Goal: Check status: Check status

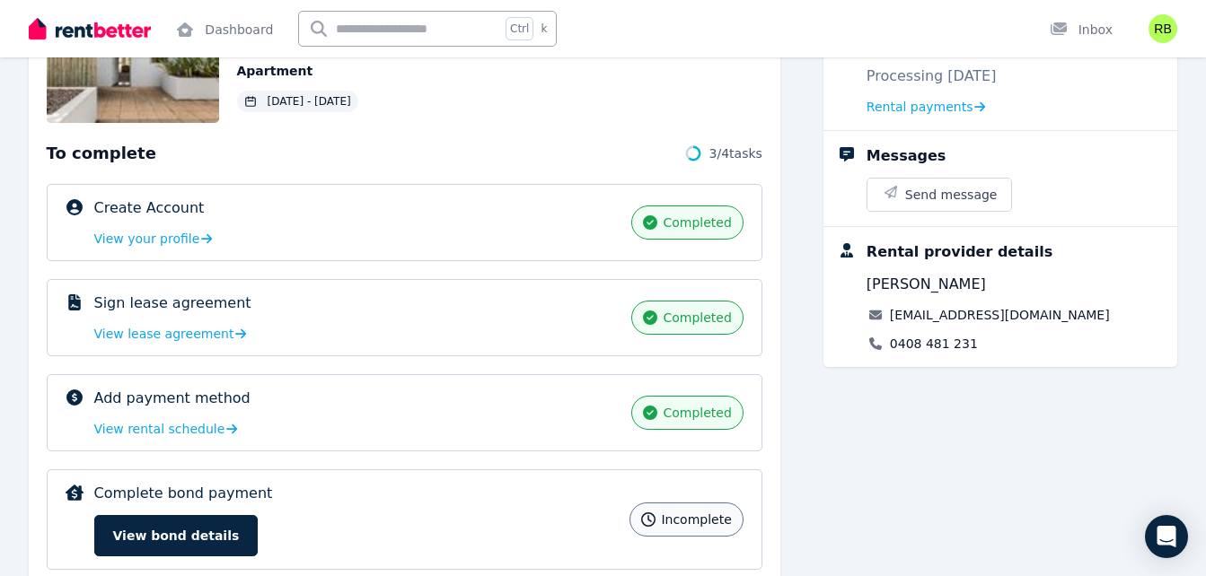
scroll to position [241, 0]
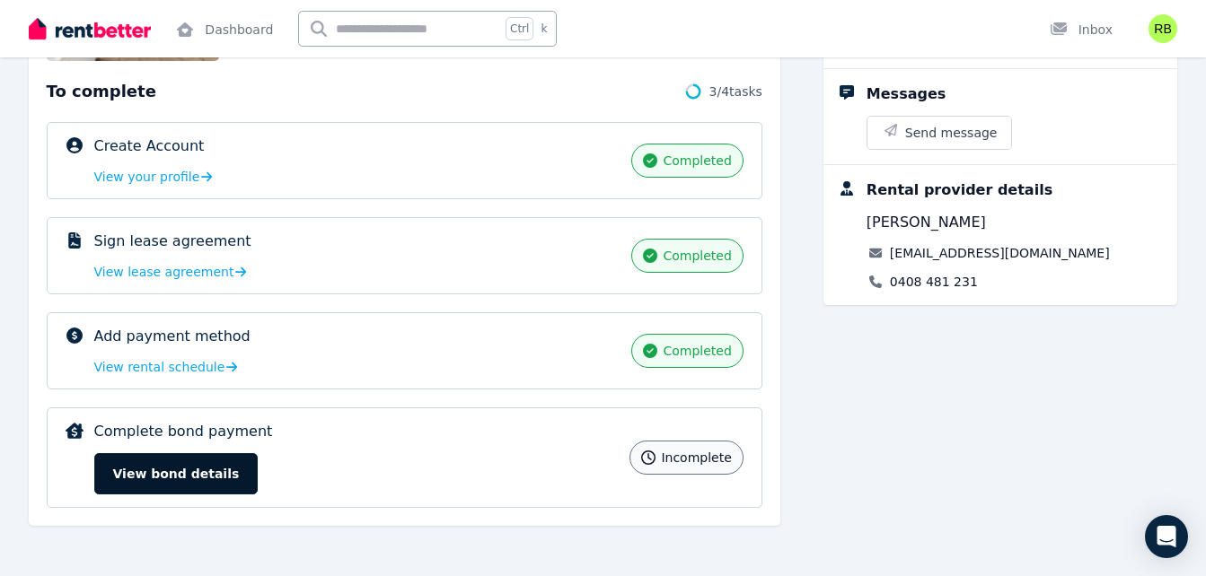
click at [218, 458] on button "View bond details" at bounding box center [176, 473] width 164 height 41
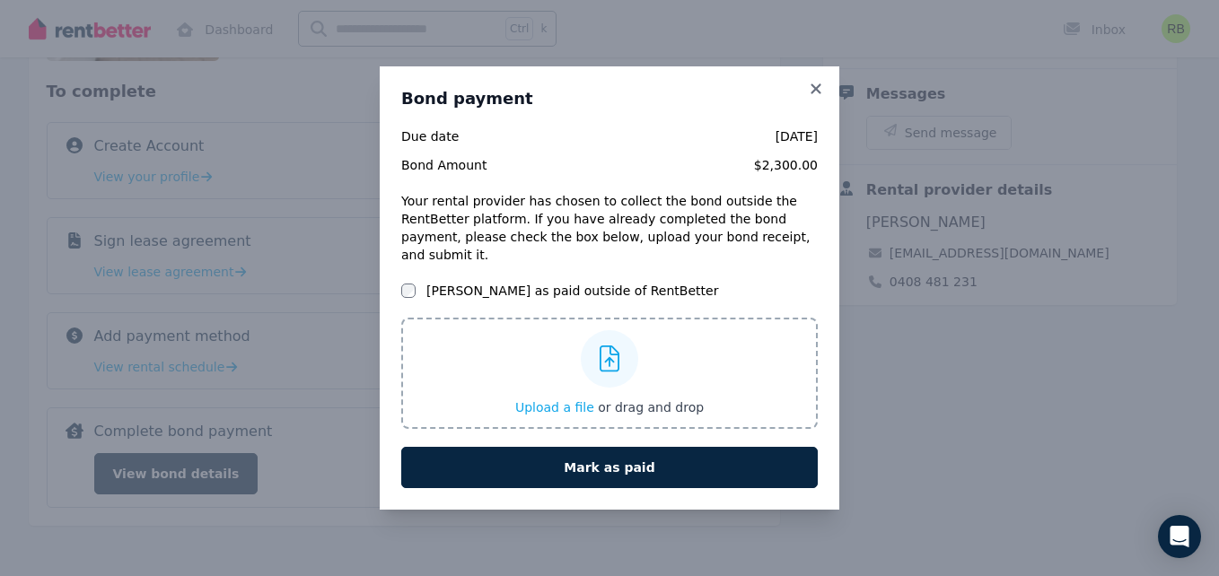
click at [416, 282] on div "[PERSON_NAME] as paid outside of RentBetter" at bounding box center [609, 291] width 417 height 18
click at [818, 93] on icon at bounding box center [816, 88] width 10 height 10
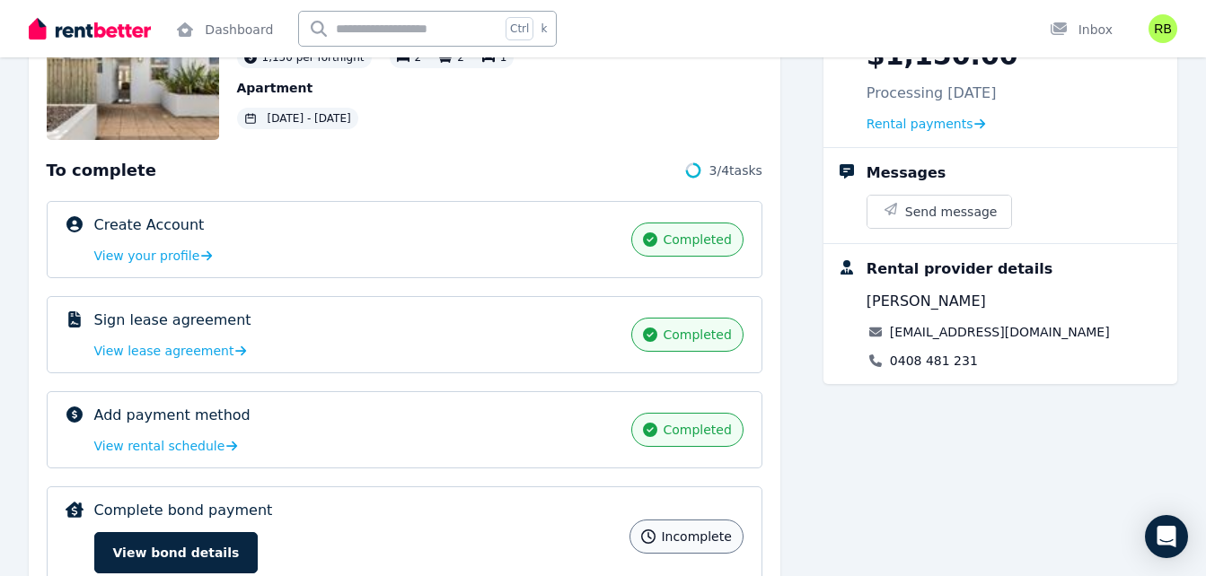
scroll to position [168, 0]
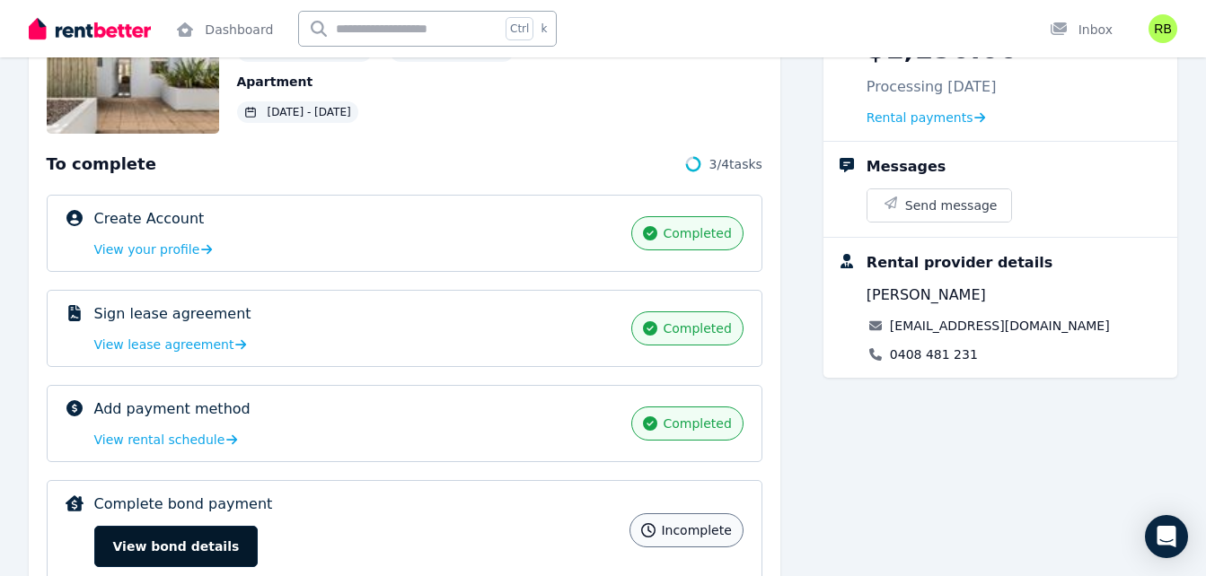
click at [186, 540] on button "View bond details" at bounding box center [176, 546] width 164 height 41
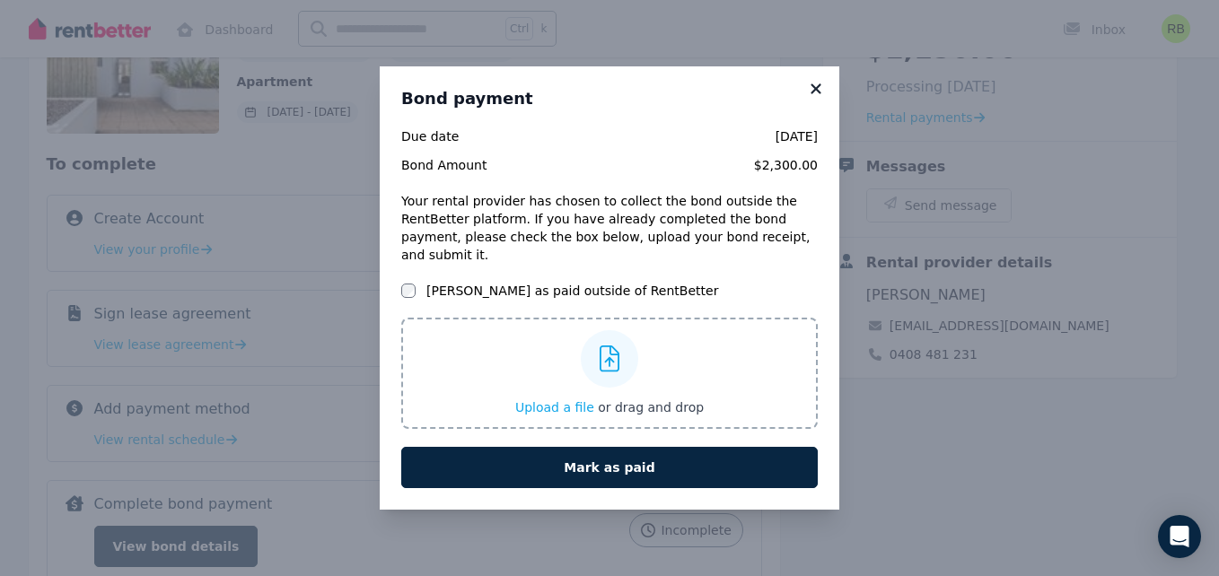
click at [824, 96] on icon at bounding box center [816, 89] width 18 height 16
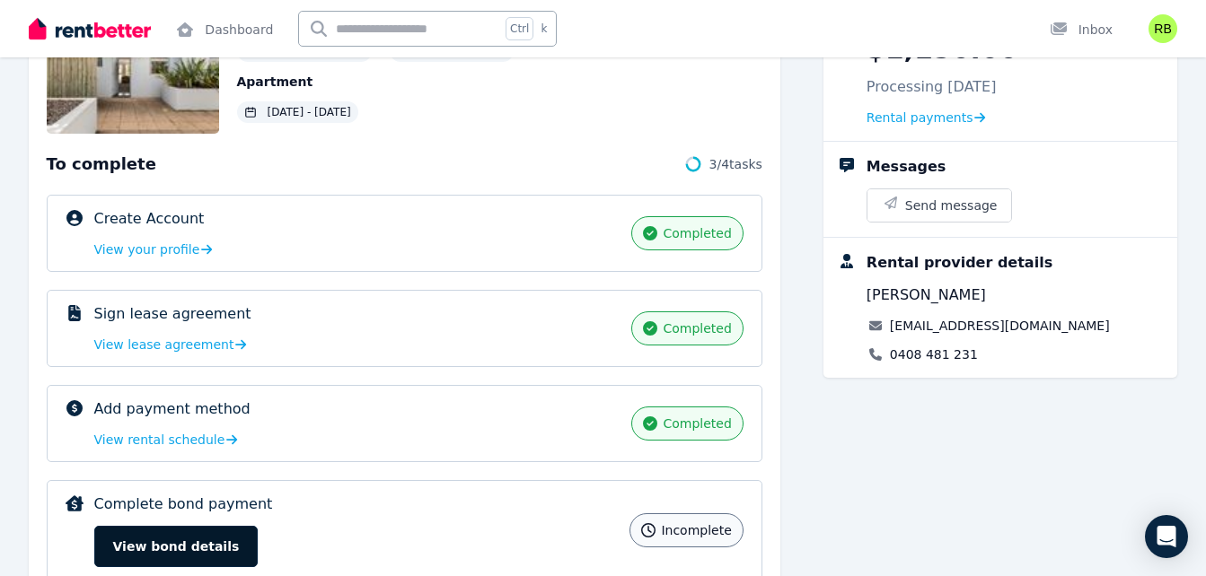
click at [170, 552] on button "View bond details" at bounding box center [176, 546] width 164 height 41
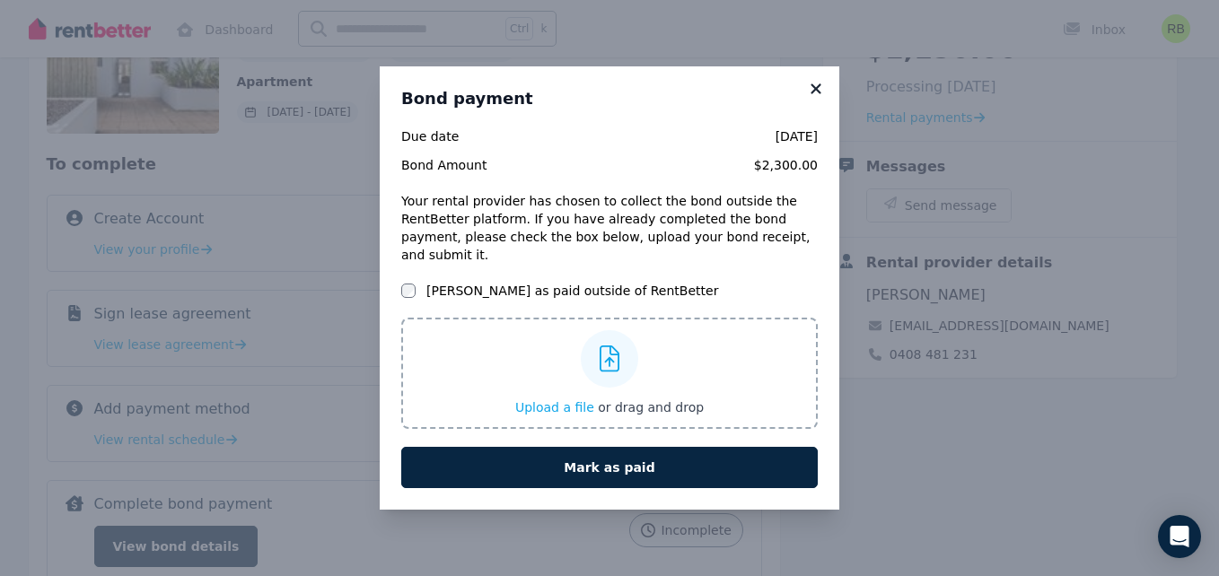
click at [819, 97] on icon at bounding box center [816, 89] width 18 height 16
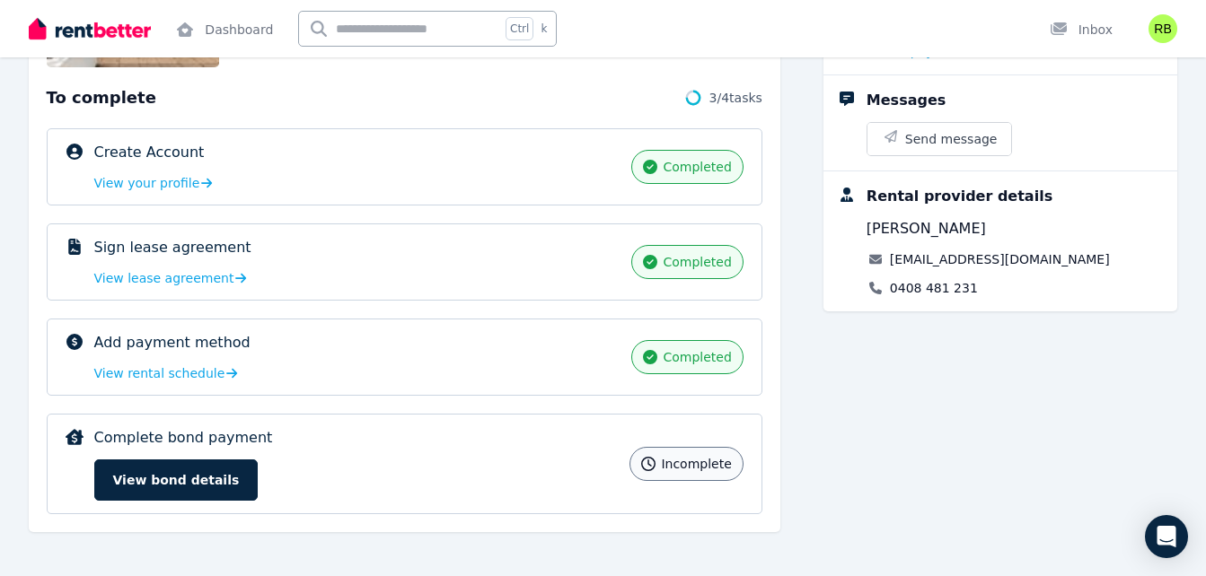
scroll to position [241, 0]
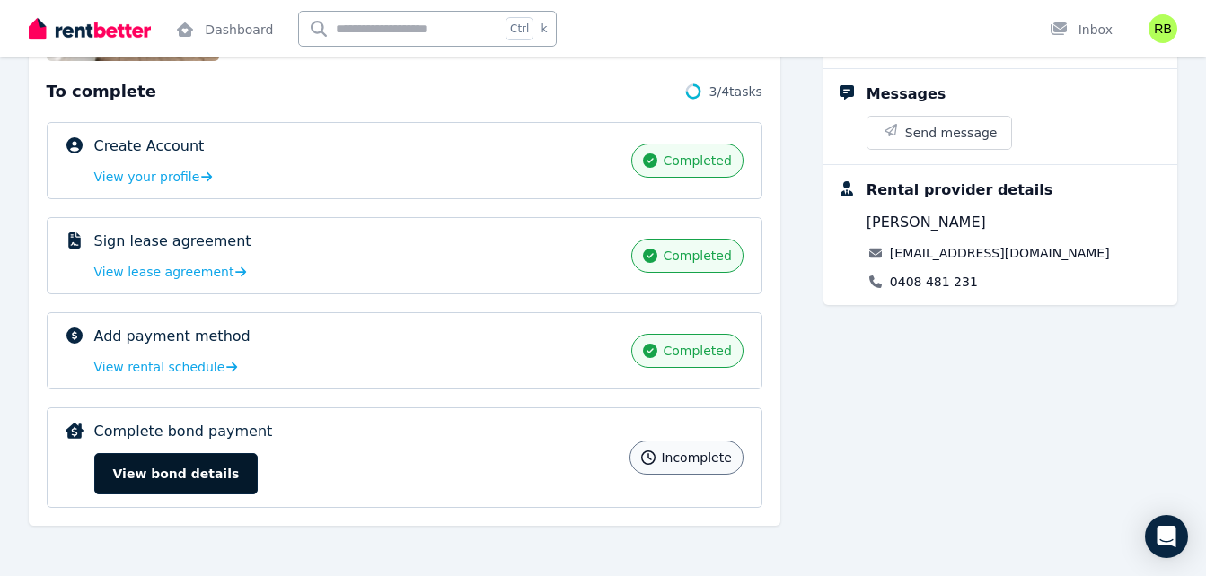
click at [197, 469] on button "View bond details" at bounding box center [176, 473] width 164 height 41
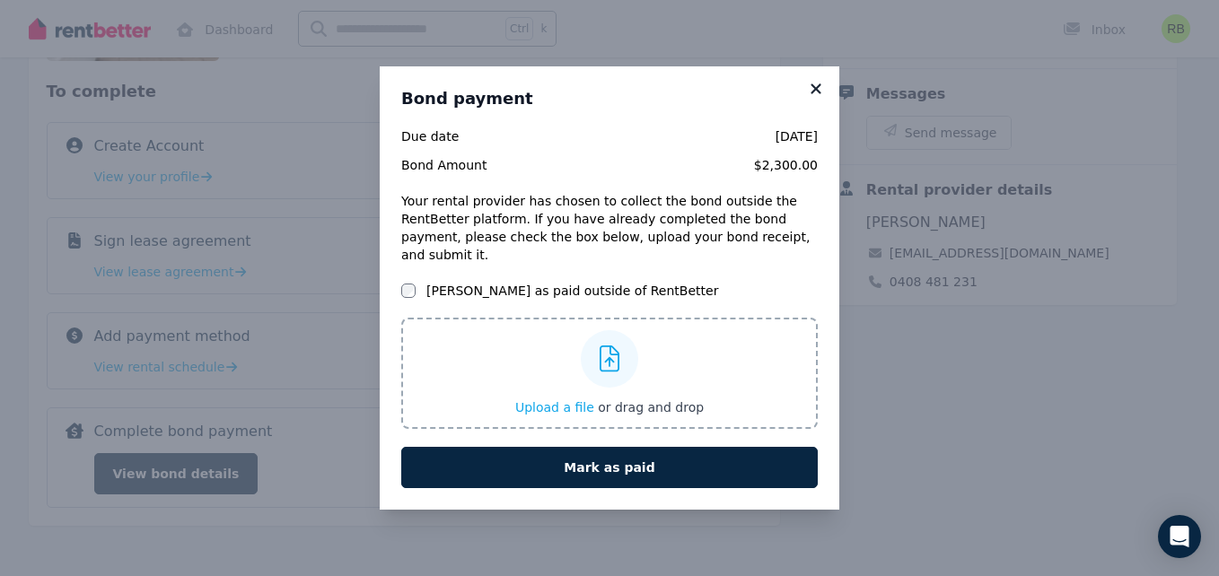
click at [821, 97] on icon at bounding box center [816, 89] width 18 height 16
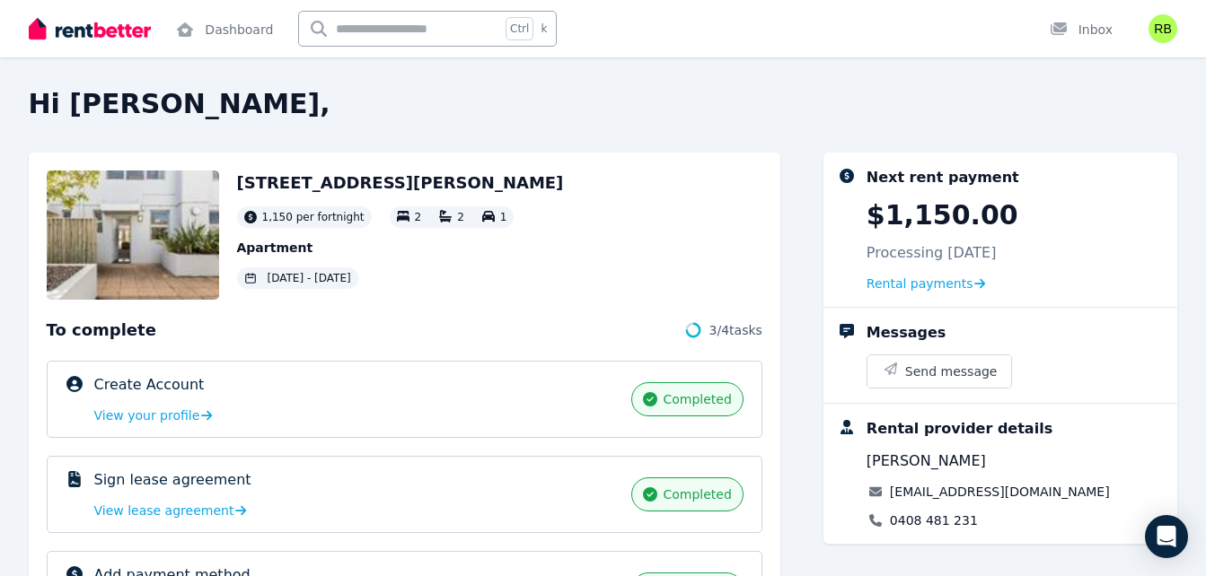
scroll to position [0, 0]
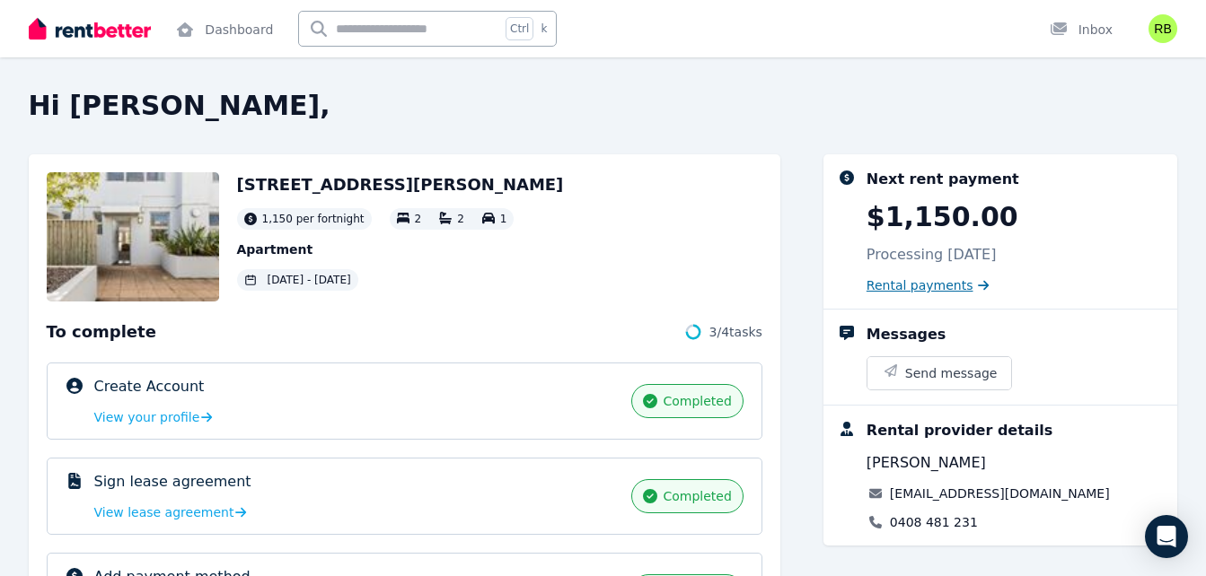
click at [916, 288] on span "Rental payments" at bounding box center [919, 285] width 107 height 18
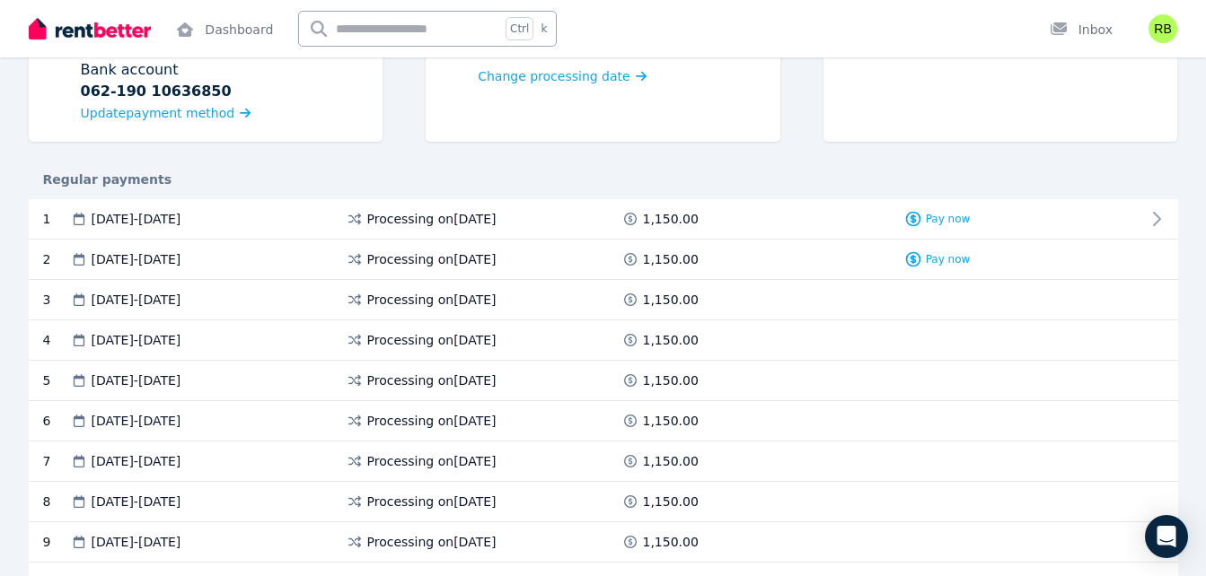
scroll to position [269, 0]
